Goal: Find contact information: Find contact information

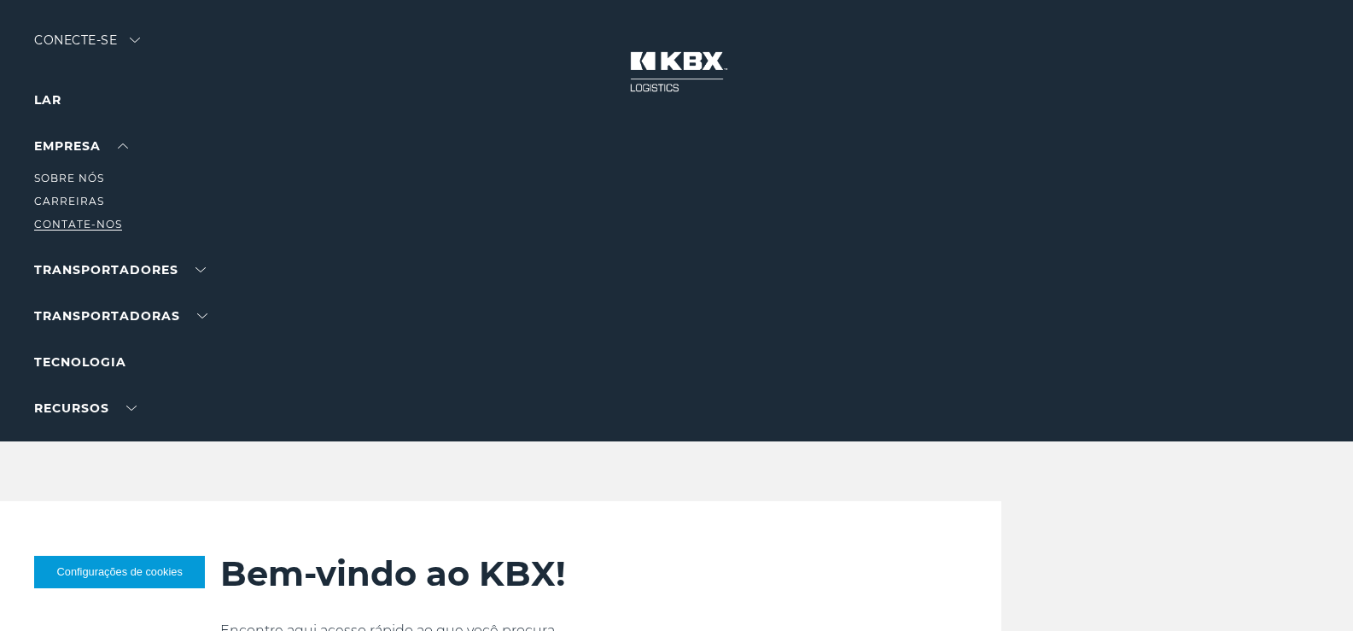
click at [106, 230] on font "Contate-nos" at bounding box center [78, 224] width 88 height 13
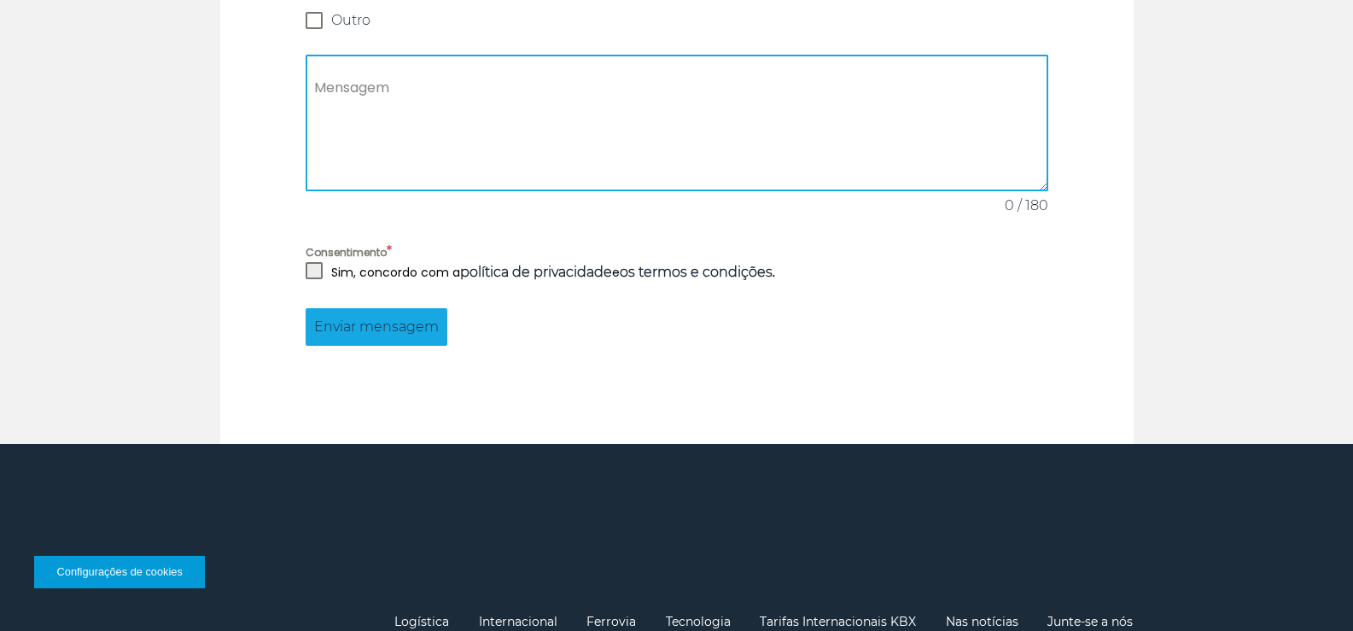
scroll to position [1366, 0]
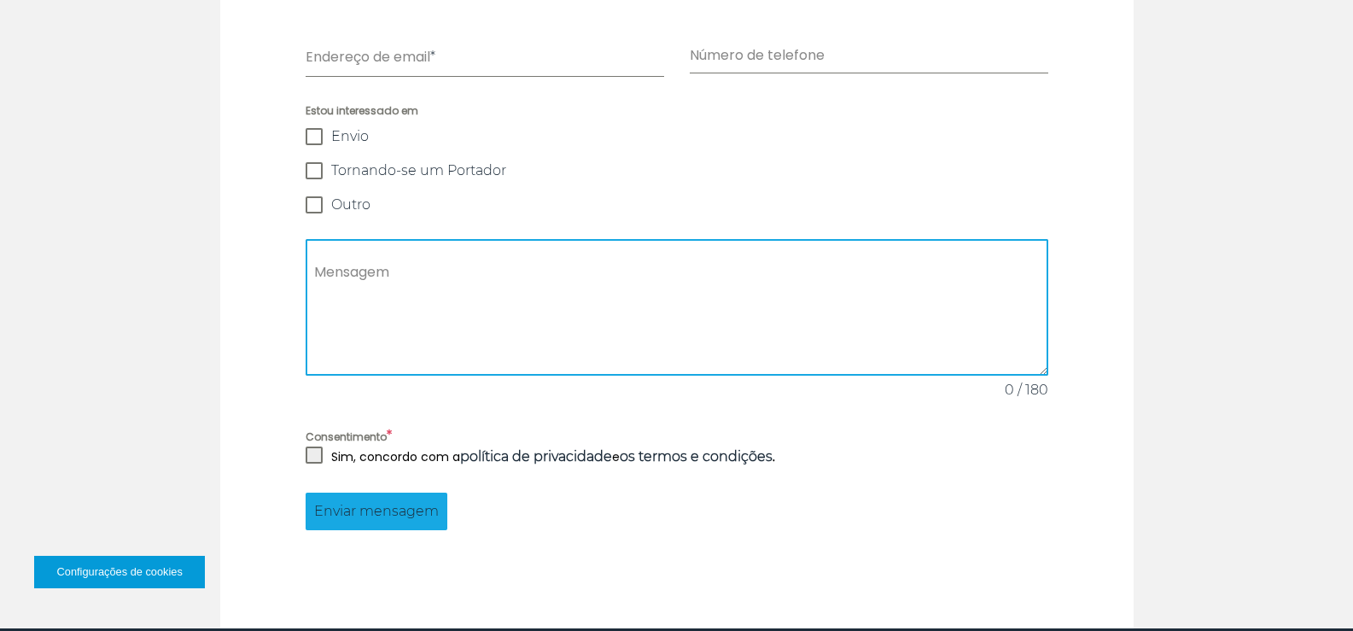
click at [677, 279] on textarea "Mensagem" at bounding box center [677, 307] width 743 height 137
